Goal: Find specific page/section: Find specific page/section

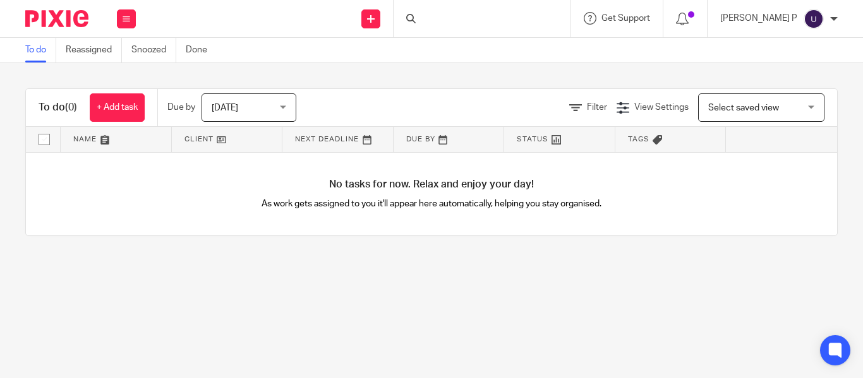
click at [419, 18] on div at bounding box center [412, 18] width 13 height 9
click at [453, 20] on input "Search" at bounding box center [476, 20] width 114 height 11
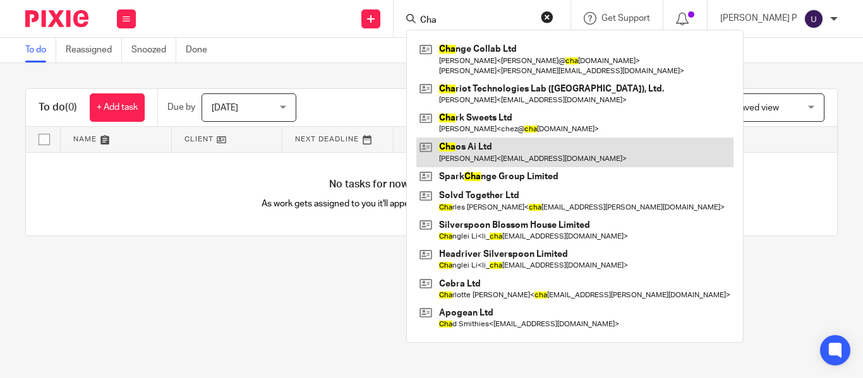
type input "Cha"
click at [521, 150] on link at bounding box center [574, 152] width 317 height 29
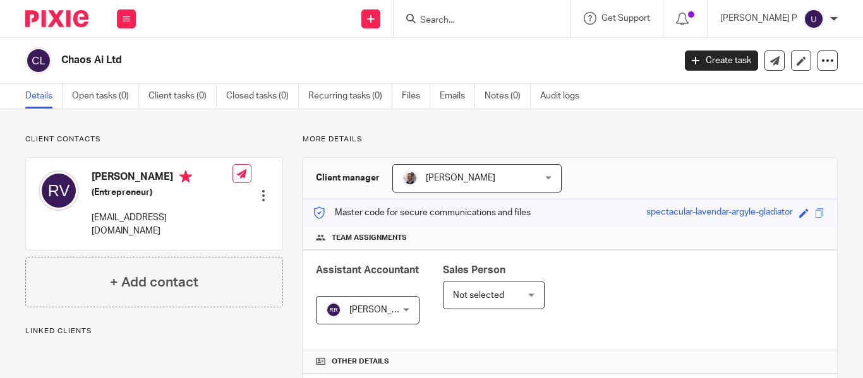
scroll to position [394, 0]
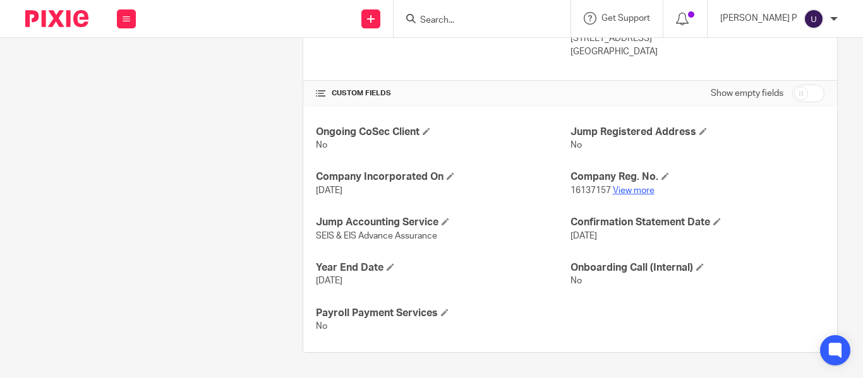
click at [642, 188] on link "View more" at bounding box center [634, 190] width 42 height 9
